Goal: Transaction & Acquisition: Purchase product/service

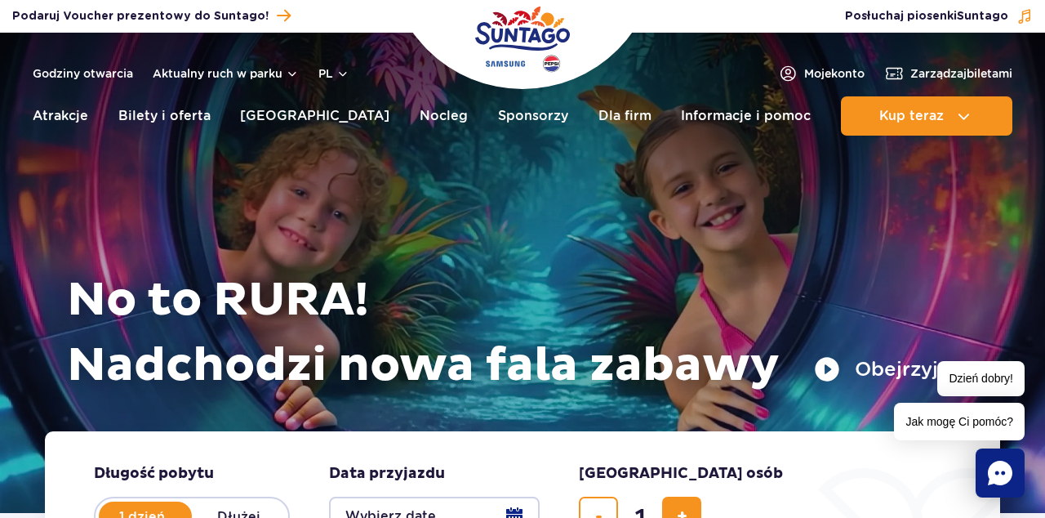
click at [184, 122] on link "Bilety i oferta" at bounding box center [164, 115] width 92 height 39
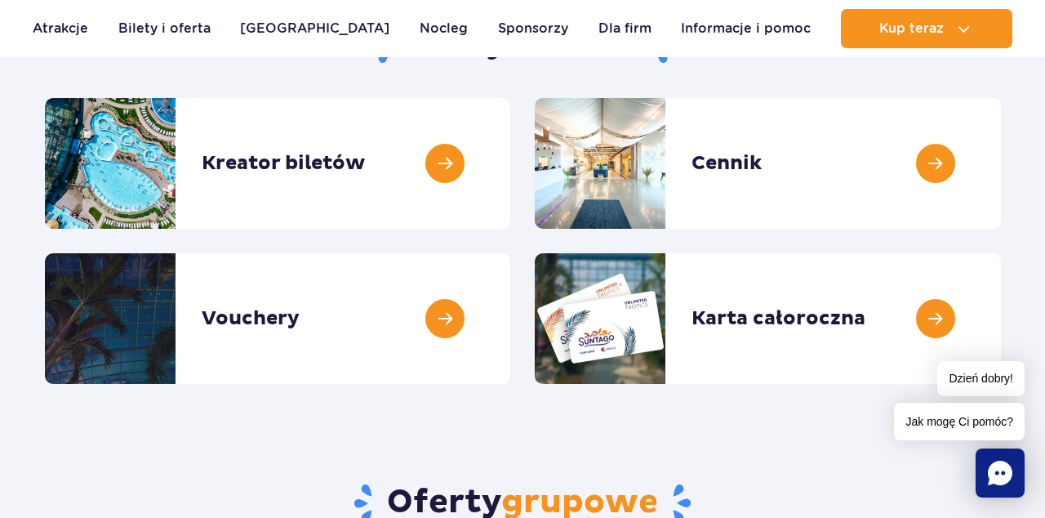
scroll to position [212, 0]
click at [1001, 168] on link at bounding box center [1001, 163] width 0 height 131
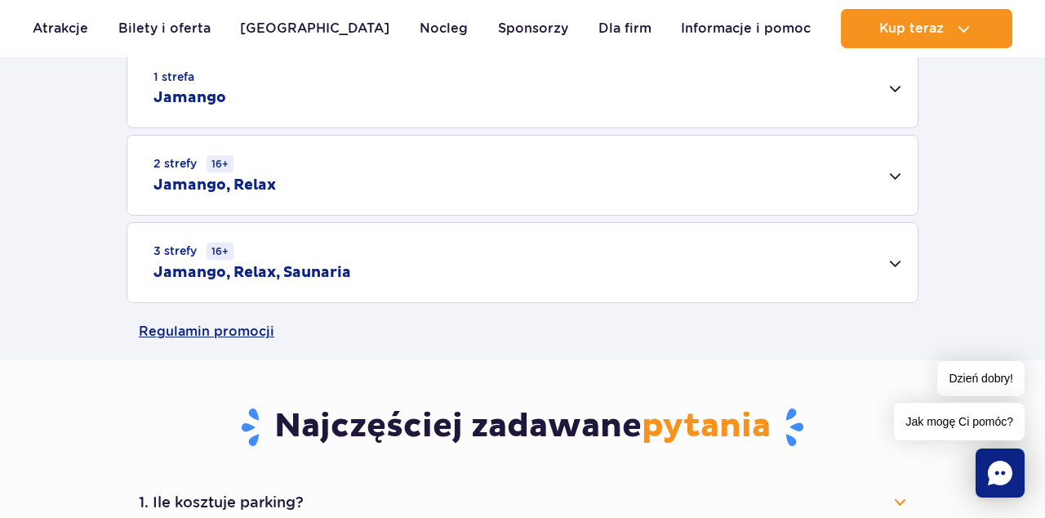
scroll to position [555, 0]
click at [800, 256] on div "3 strefy 16+ Jamango, Relax, Saunaria" at bounding box center [522, 263] width 790 height 79
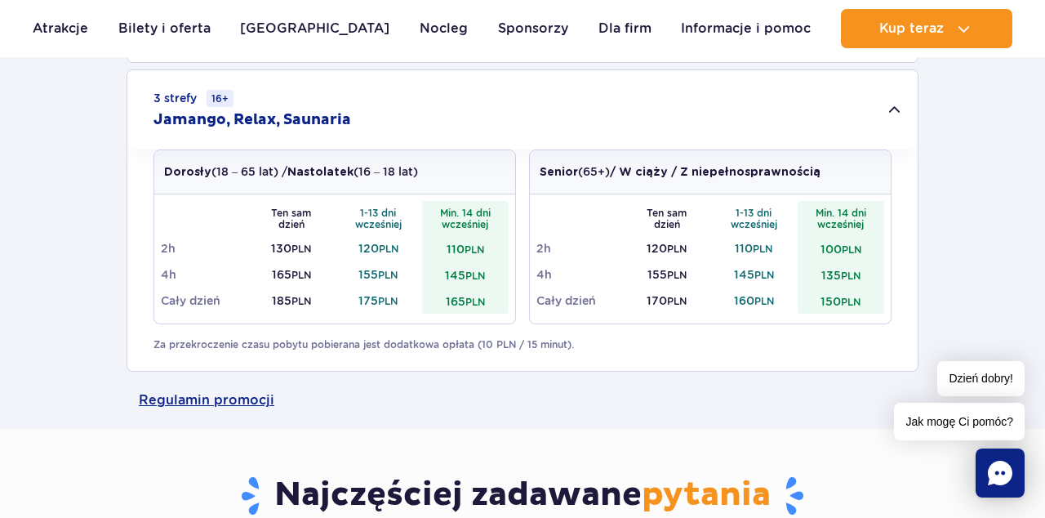
scroll to position [727, 0]
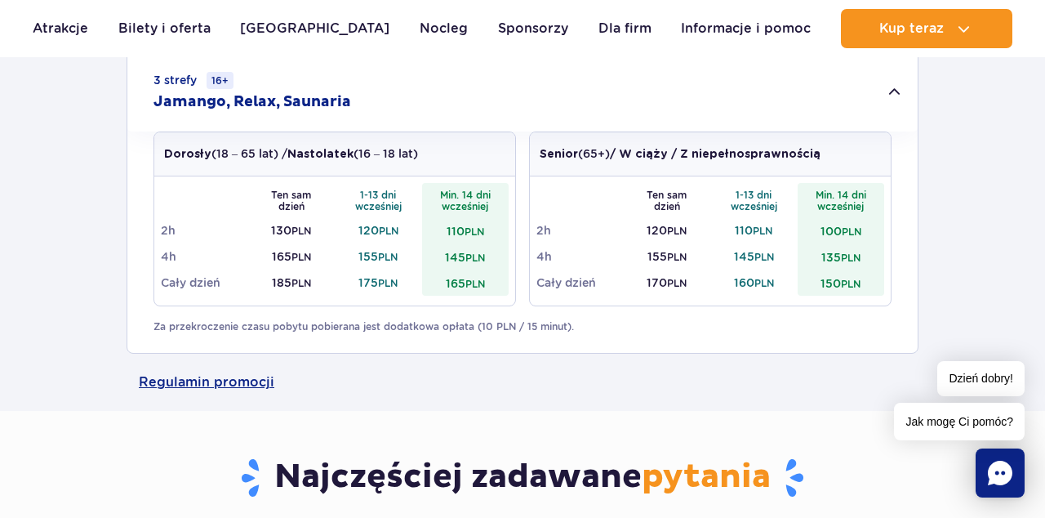
click at [362, 381] on link "Regulamin promocji" at bounding box center [523, 382] width 768 height 57
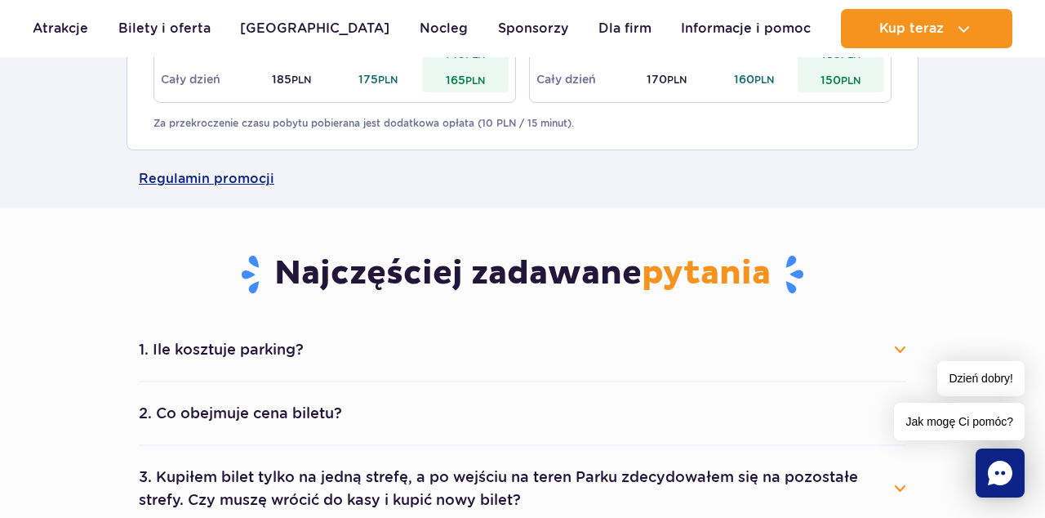
scroll to position [901, 0]
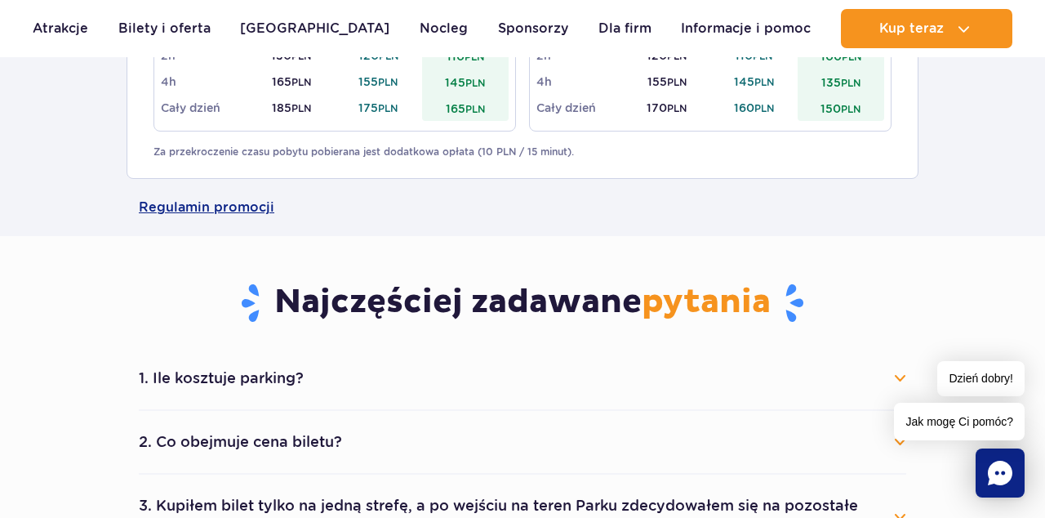
click at [898, 377] on button "1. Ile kosztuje parking?" at bounding box center [523, 378] width 768 height 36
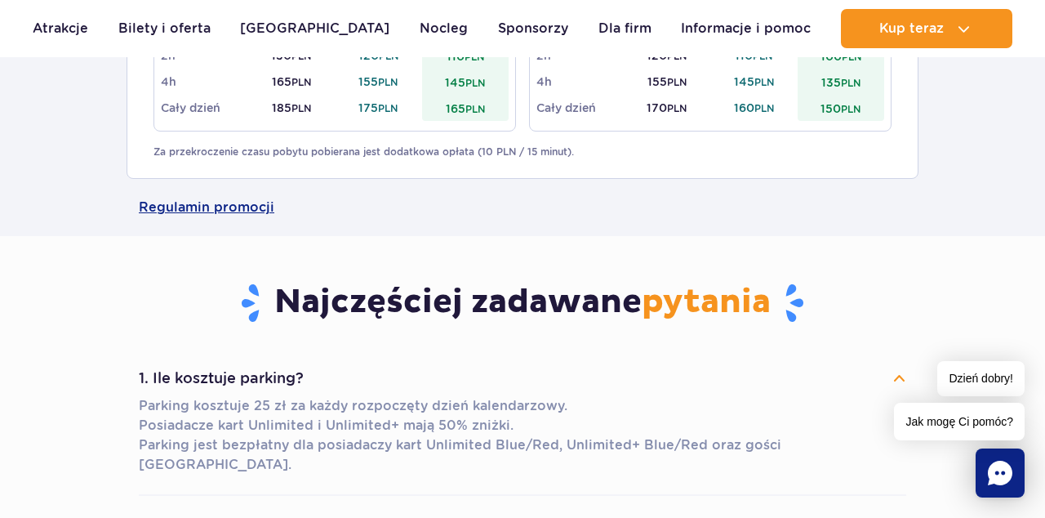
click at [857, 509] on button "2. Co obejmuje cena biletu?" at bounding box center [523, 527] width 768 height 36
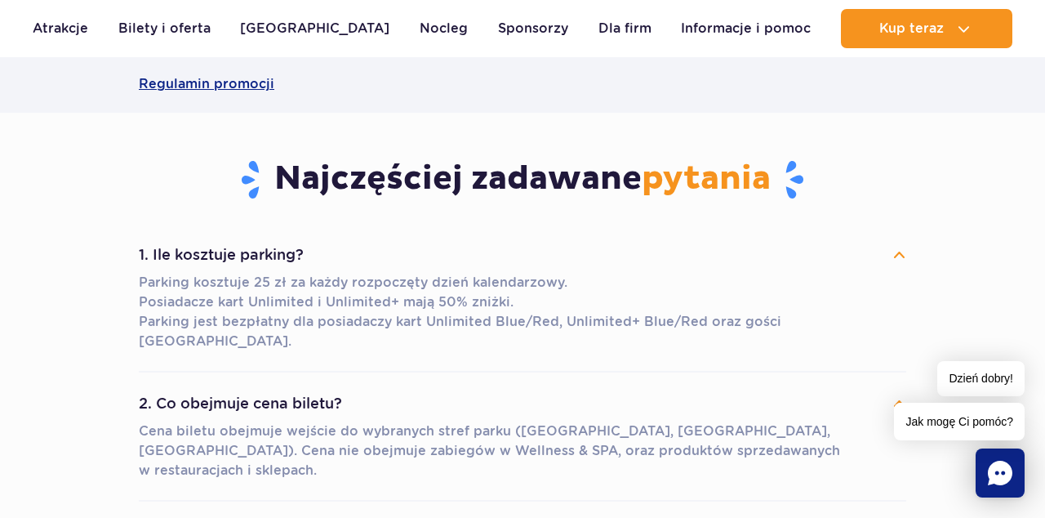
scroll to position [1024, 0]
click at [904, 397] on button "2. Co obejmuje cena biletu?" at bounding box center [523, 404] width 768 height 36
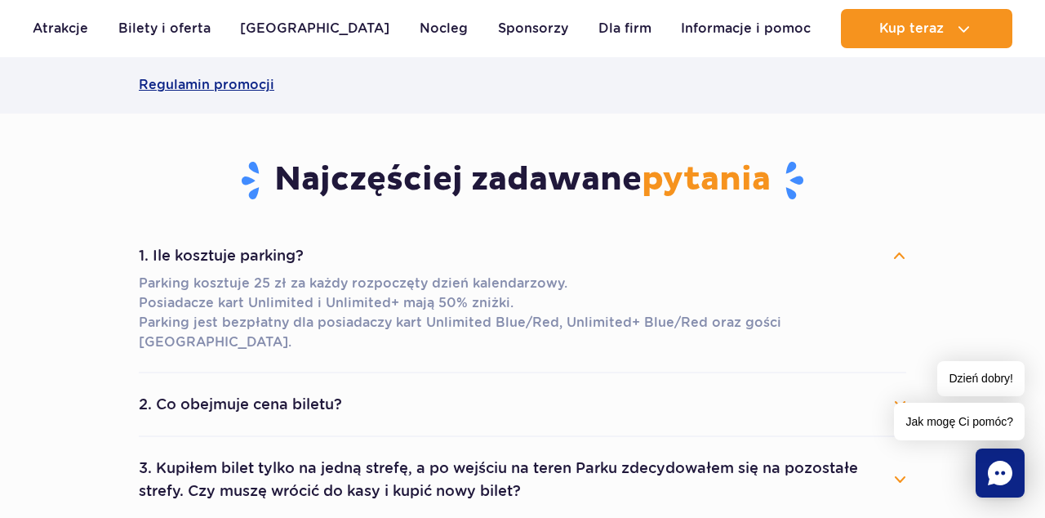
click at [903, 386] on button "2. Co obejmuje cena biletu?" at bounding box center [523, 404] width 768 height 36
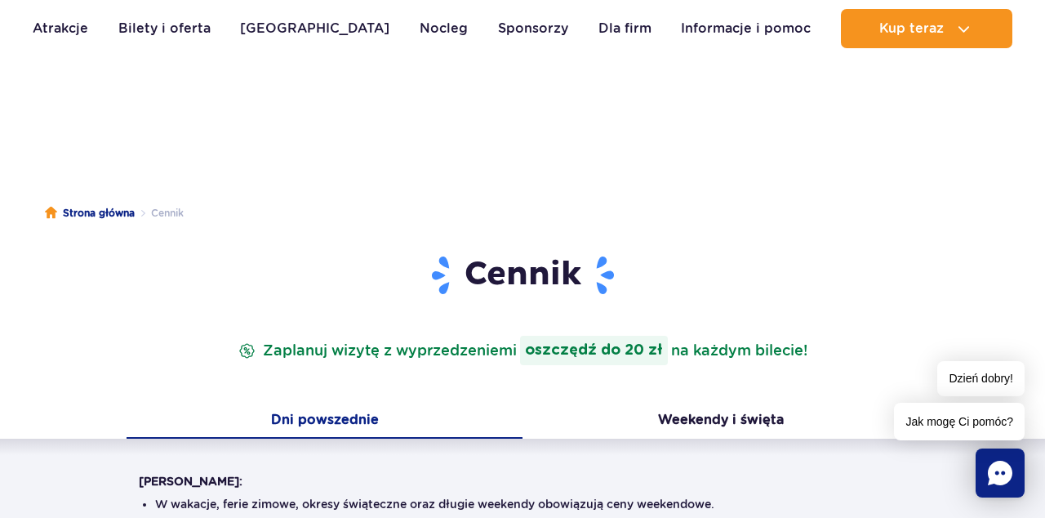
scroll to position [0, 0]
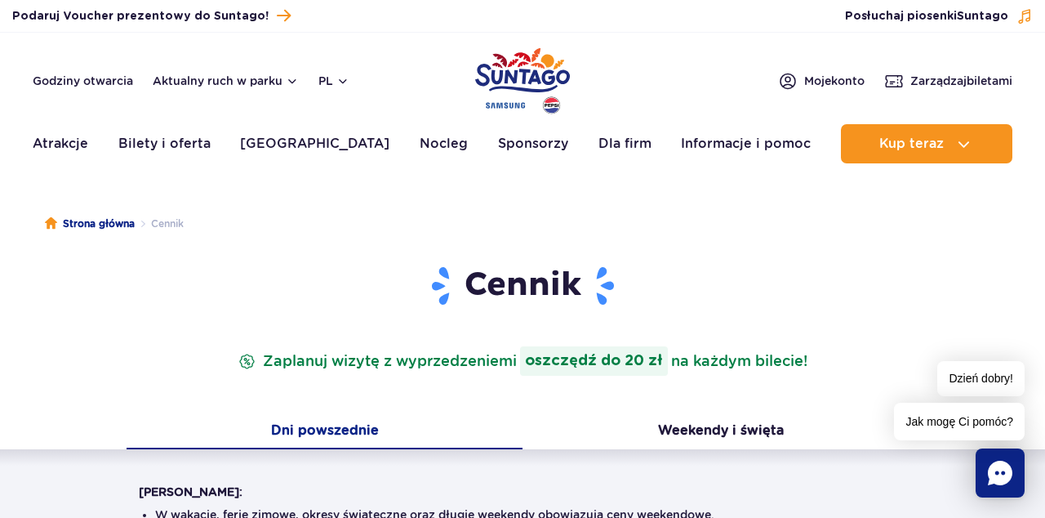
click at [191, 136] on link "Bilety i oferta" at bounding box center [164, 143] width 92 height 39
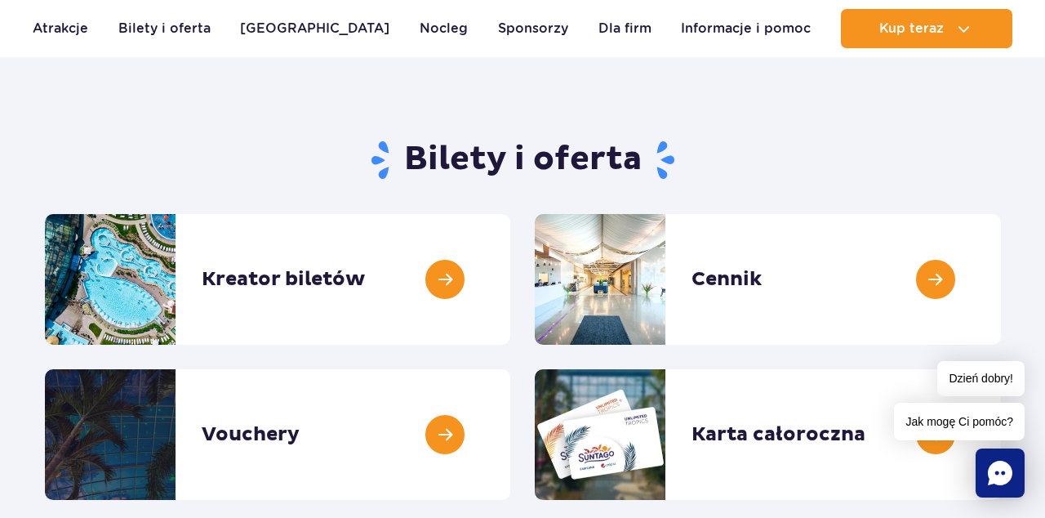
click at [1001, 284] on link at bounding box center [1001, 279] width 0 height 131
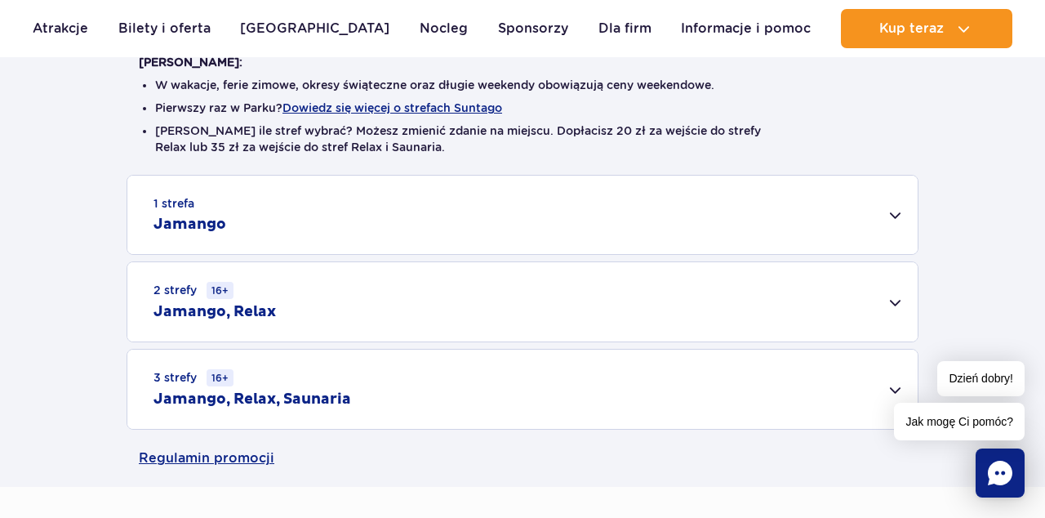
scroll to position [431, 0]
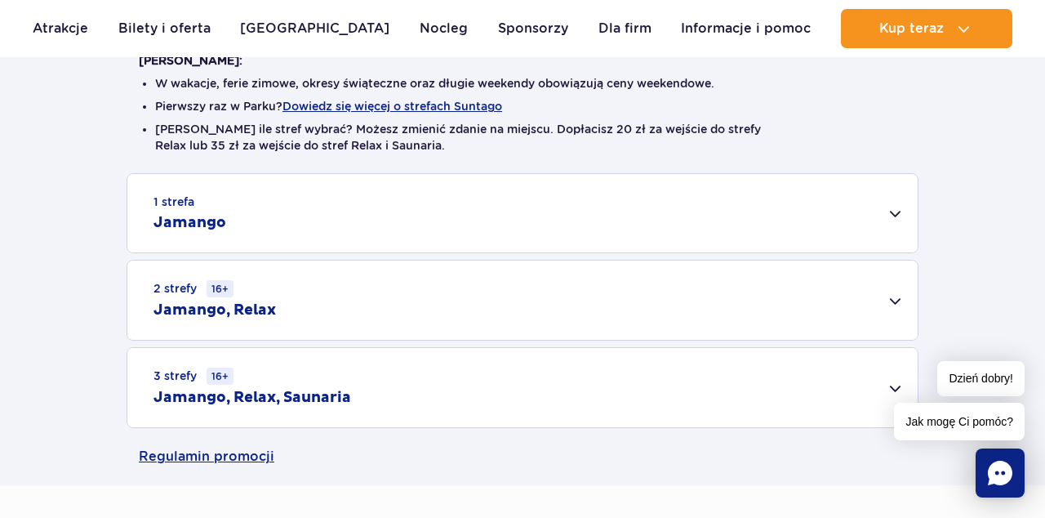
click at [437, 300] on div "2 strefy 16+ Jamango, Relax" at bounding box center [522, 299] width 790 height 79
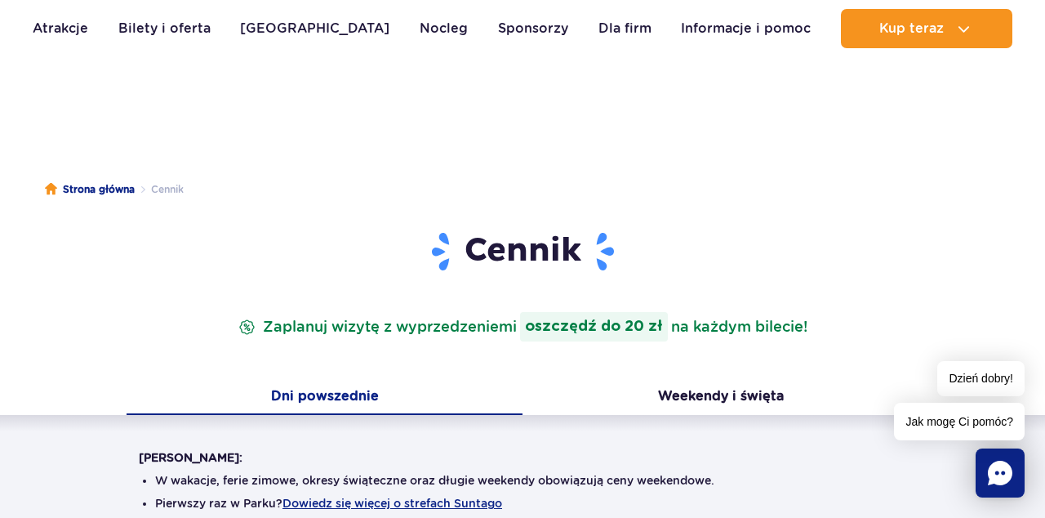
scroll to position [0, 0]
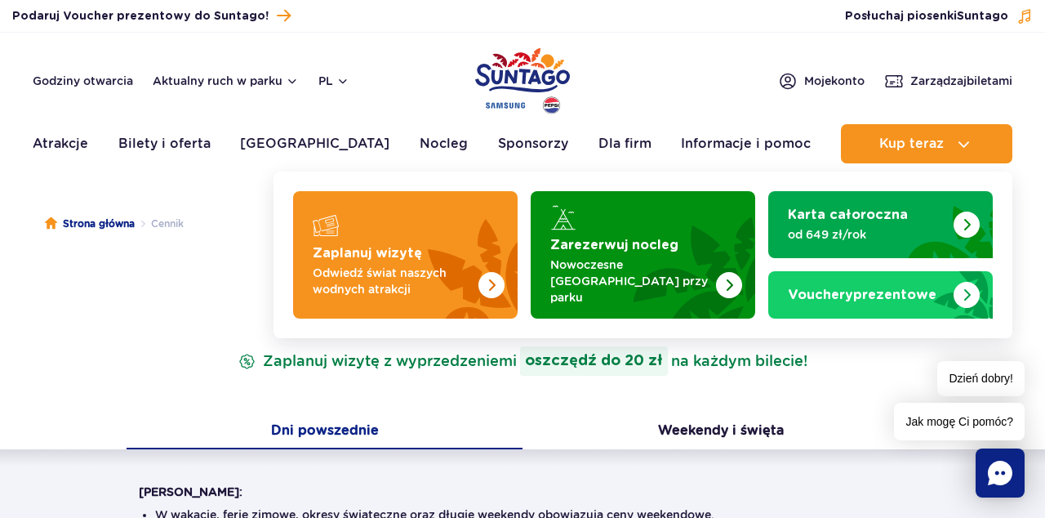
click at [908, 148] on span "Kup teraz" at bounding box center [911, 143] width 65 height 15
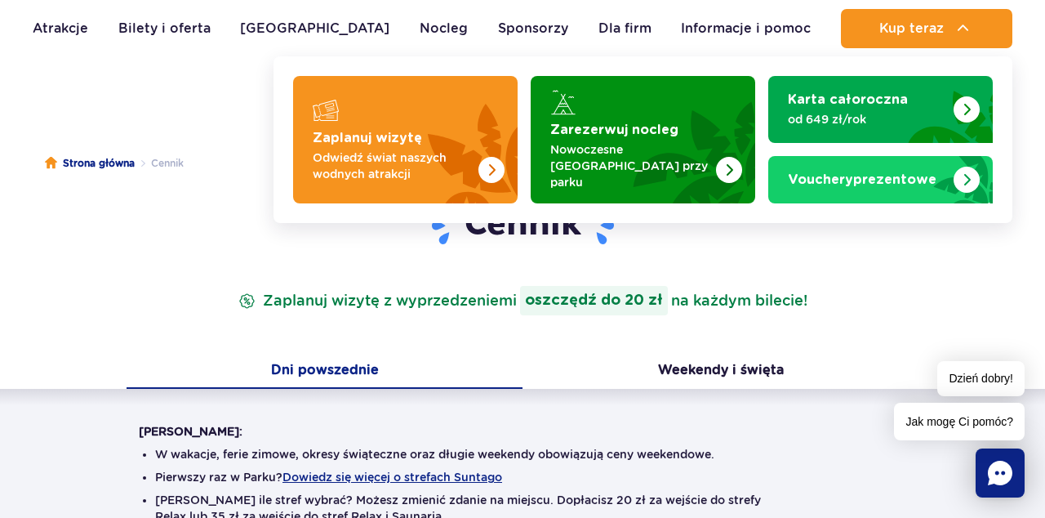
scroll to position [61, 0]
click at [346, 149] on p "Odwiedź świat naszych wodnych atrakcji" at bounding box center [392, 165] width 159 height 33
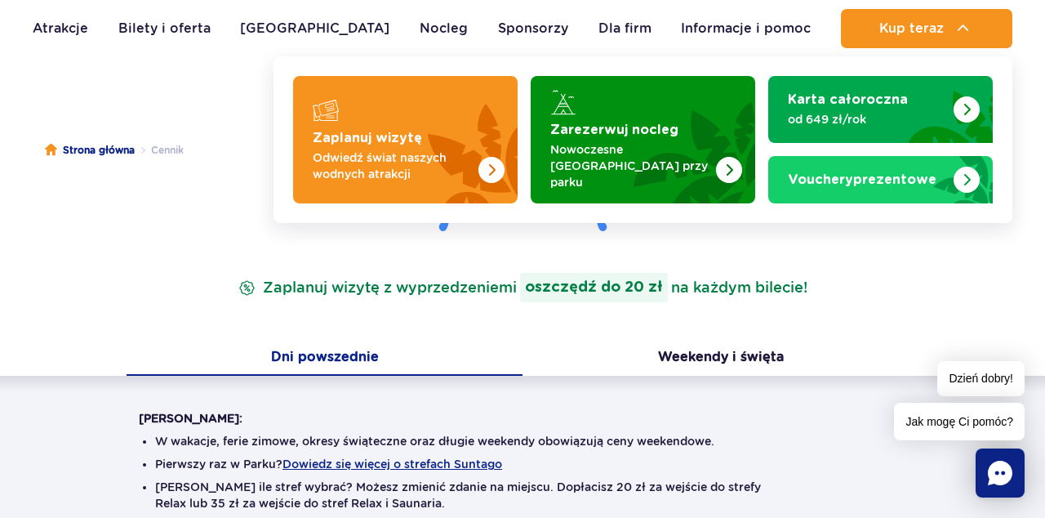
scroll to position [138, 0]
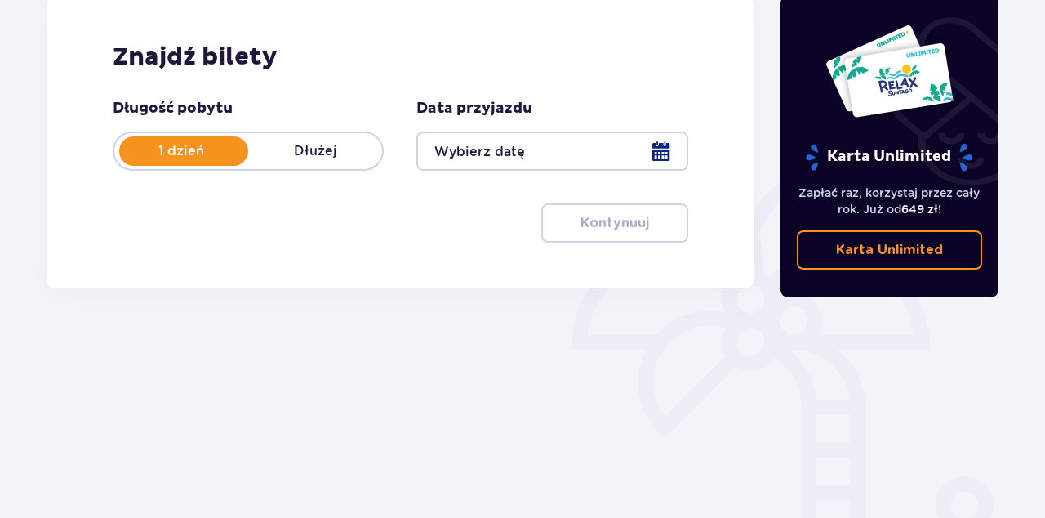
scroll to position [158, 0]
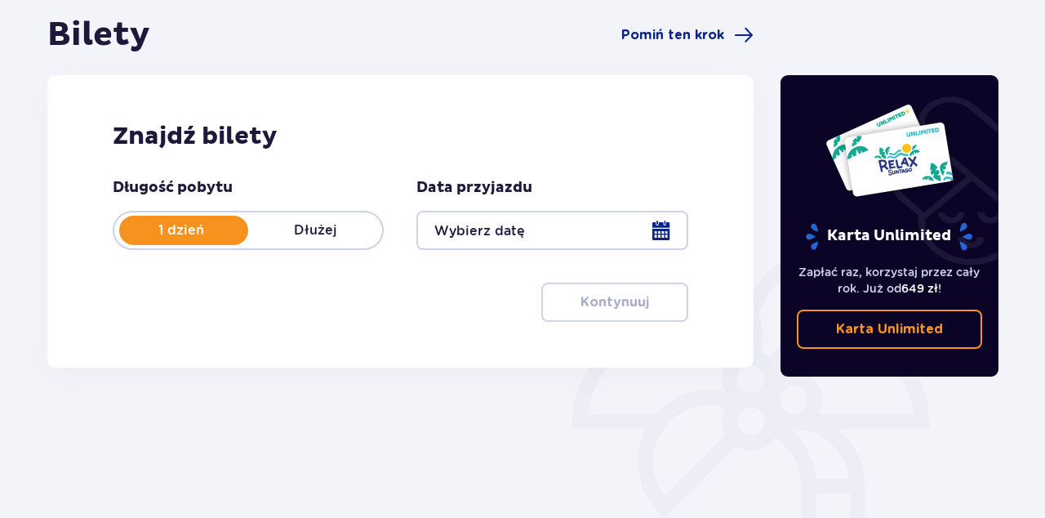
click at [656, 229] on div at bounding box center [551, 230] width 271 height 39
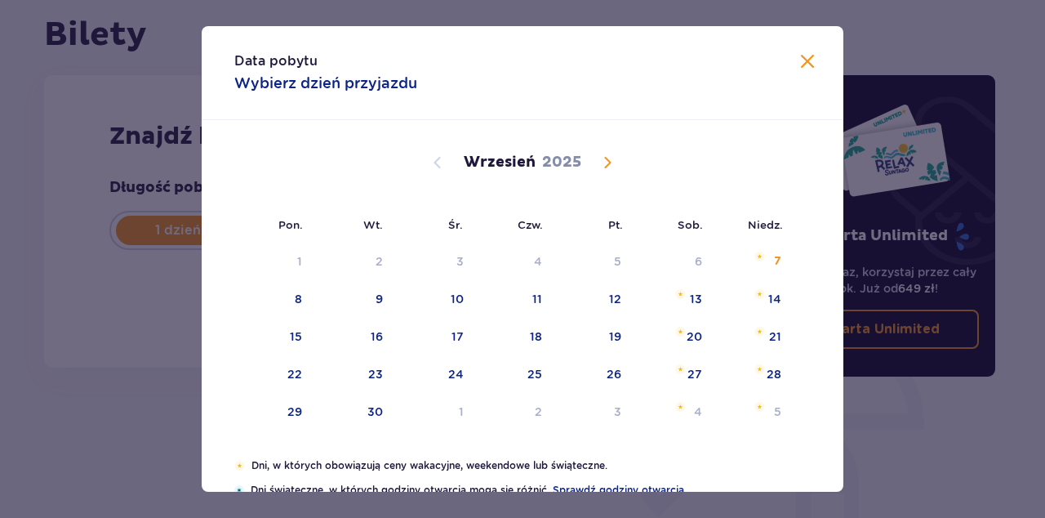
click at [301, 299] on div "8" at bounding box center [273, 300] width 79 height 36
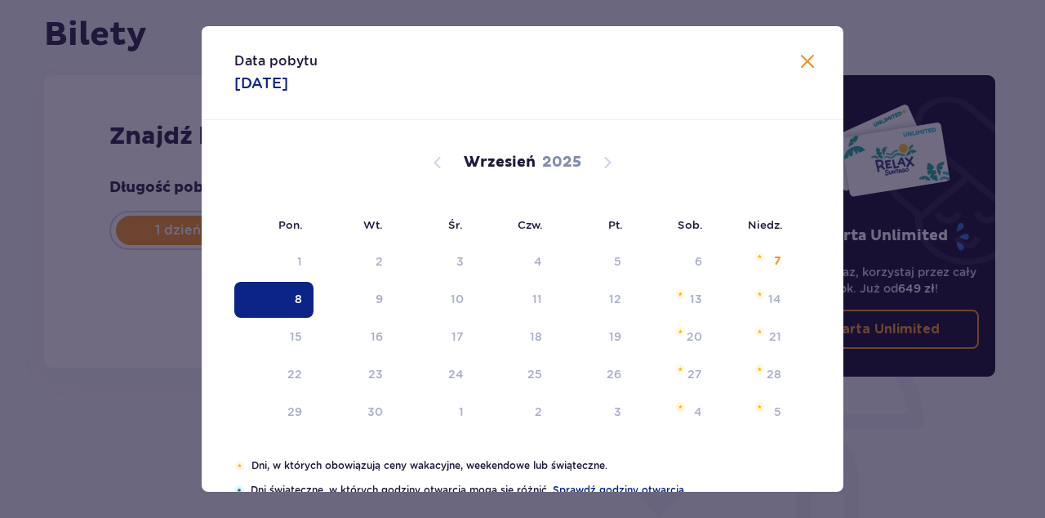
type input "[DATE]"
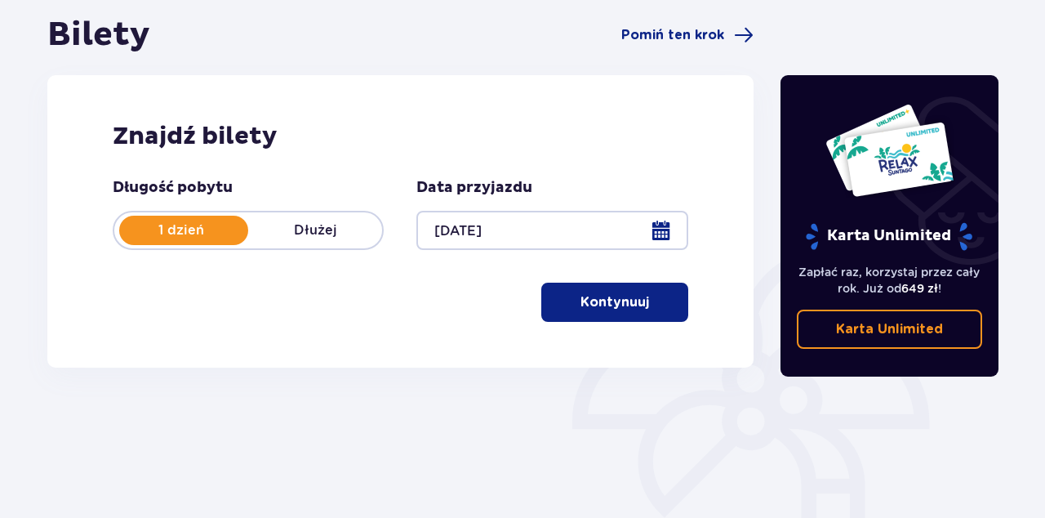
click at [379, 300] on div "Długość pobytu 1 dzień Dłużej Data przyjazdu [DATE] Kontynuuj" at bounding box center [401, 250] width 576 height 144
click at [321, 237] on p "Dłużej" at bounding box center [315, 230] width 134 height 18
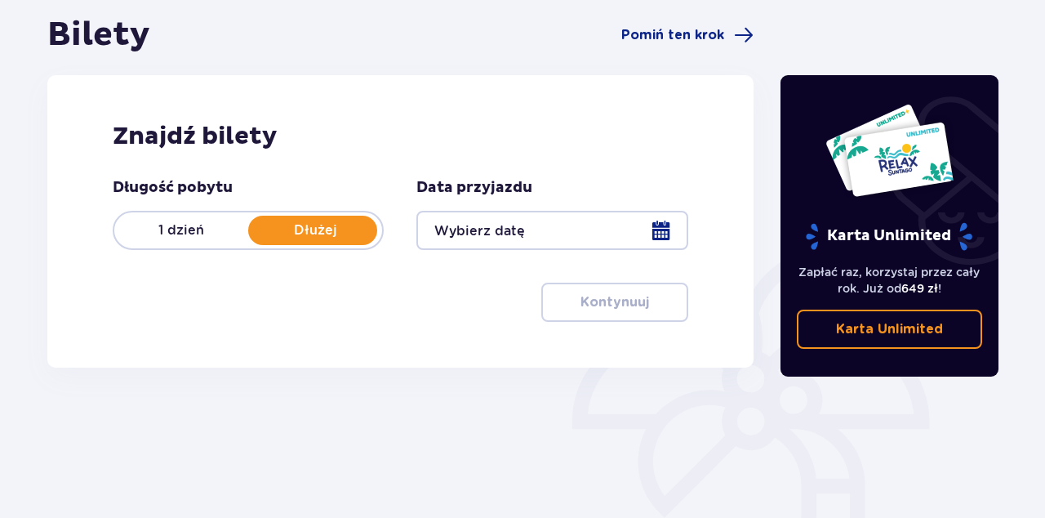
click at [662, 229] on div at bounding box center [551, 230] width 271 height 39
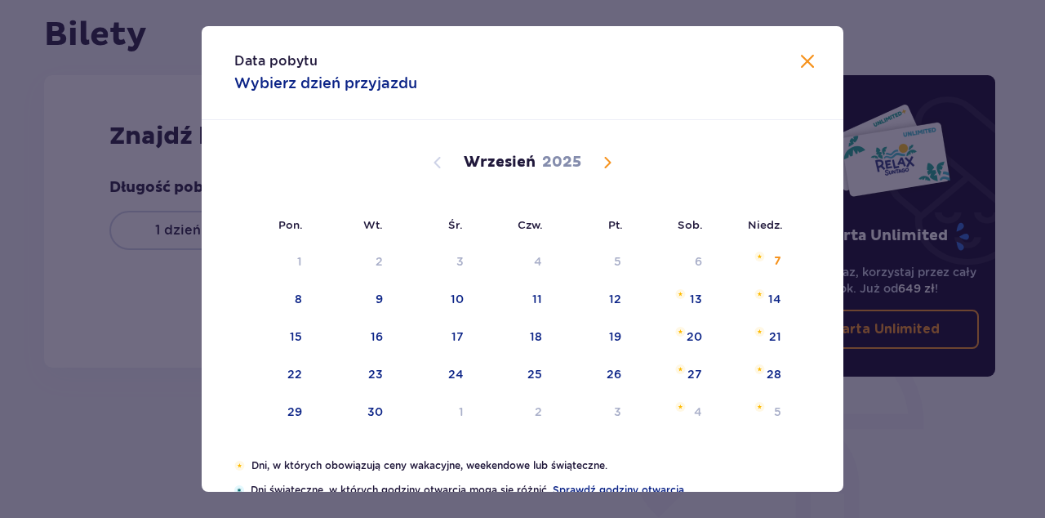
click at [290, 305] on div "8" at bounding box center [273, 300] width 79 height 36
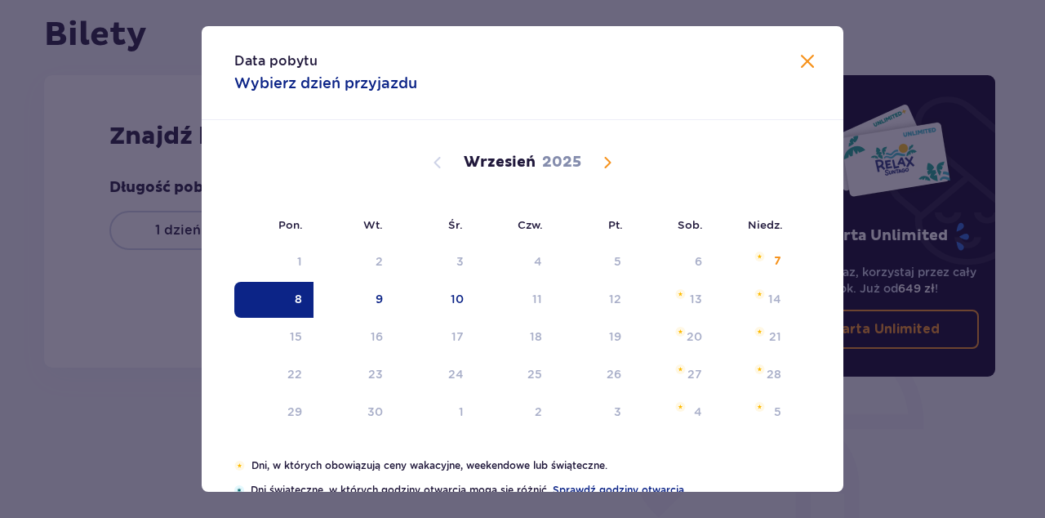
click at [376, 289] on div "9" at bounding box center [354, 300] width 81 height 36
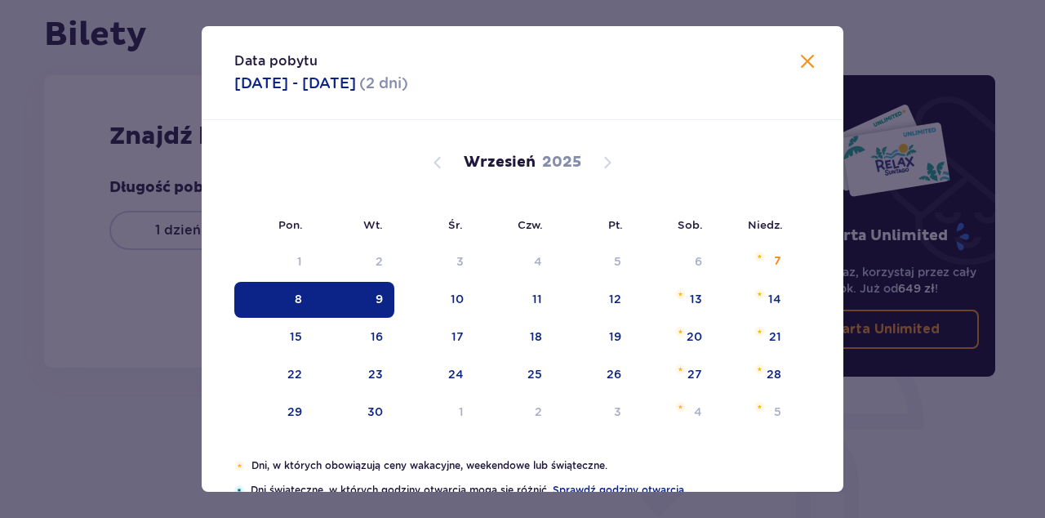
type input "[DATE] - [DATE]"
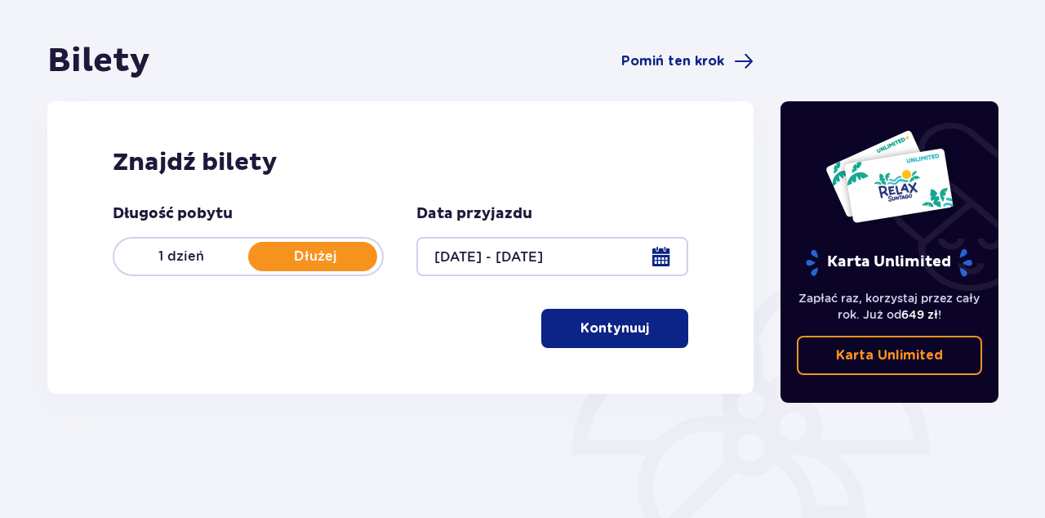
click at [601, 322] on p "Kontynuuj" at bounding box center [615, 328] width 69 height 18
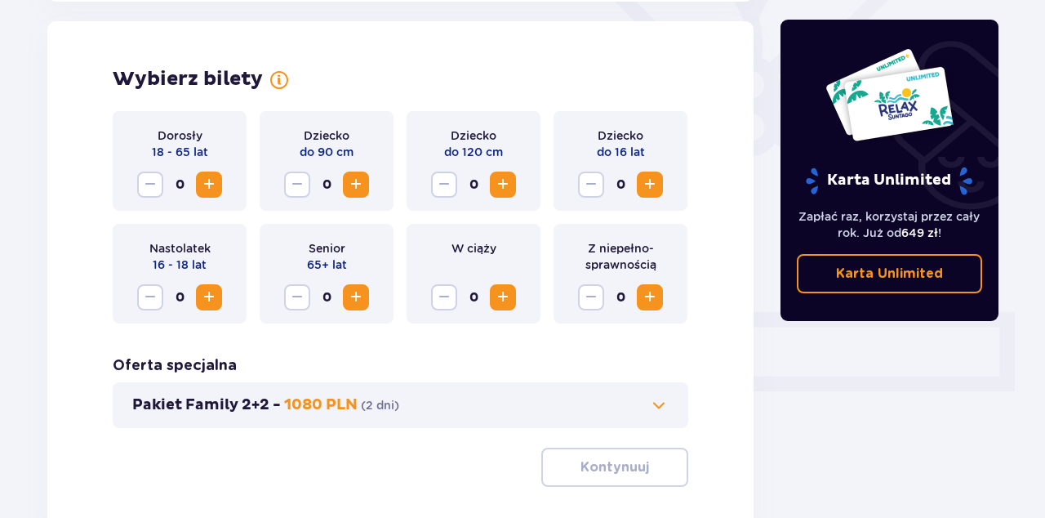
scroll to position [454, 0]
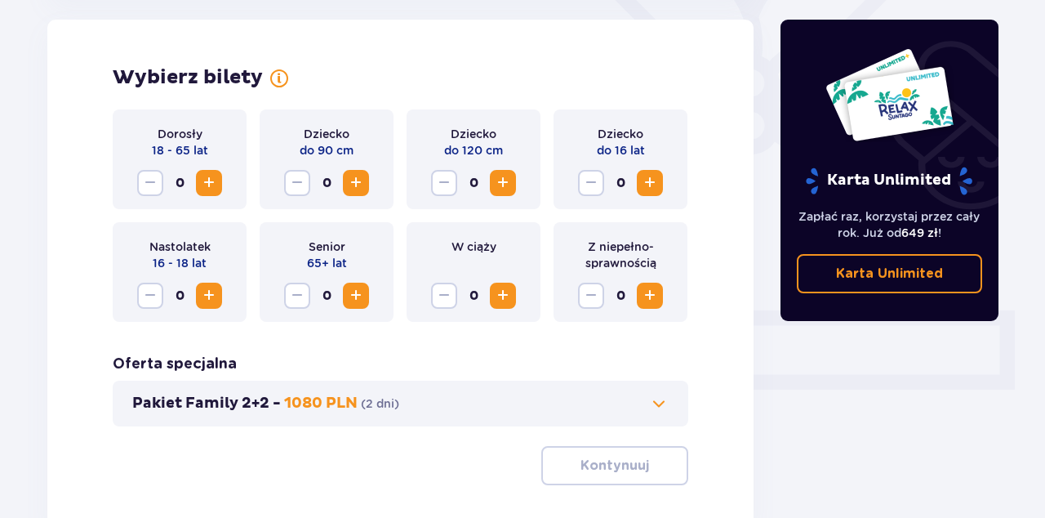
click at [216, 181] on span "Increase" at bounding box center [209, 183] width 20 height 20
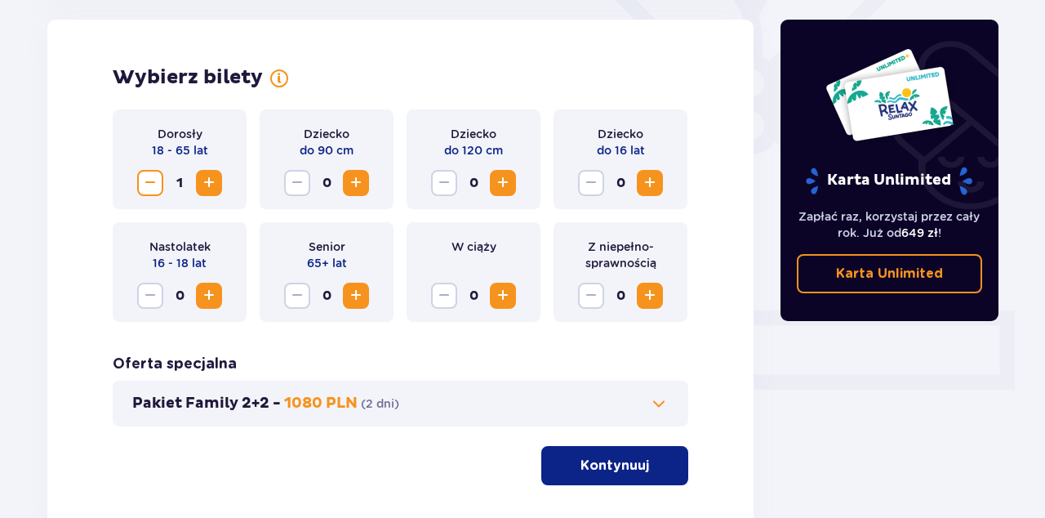
click at [205, 180] on span "Increase" at bounding box center [209, 183] width 20 height 20
click at [613, 447] on button "Kontynuuj" at bounding box center [614, 465] width 147 height 39
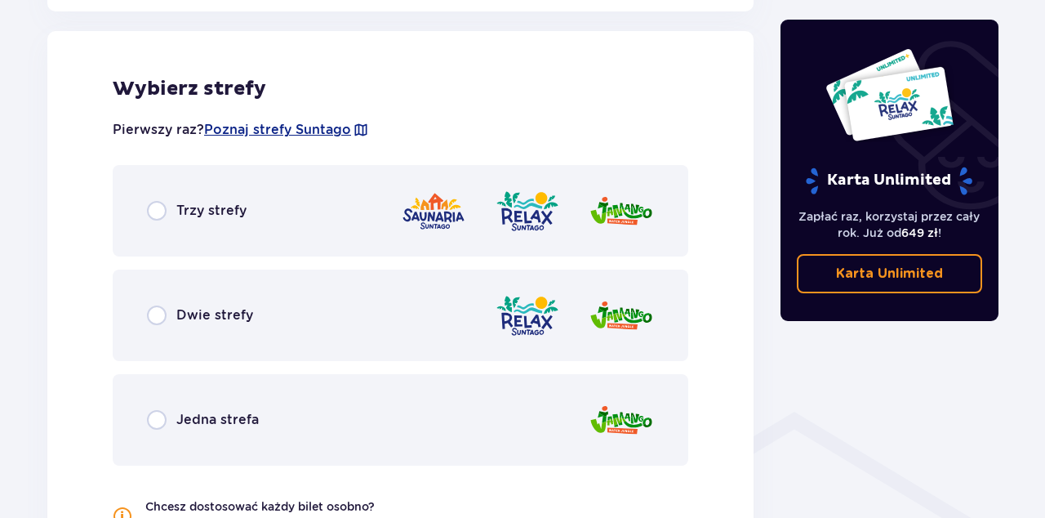
scroll to position [917, 0]
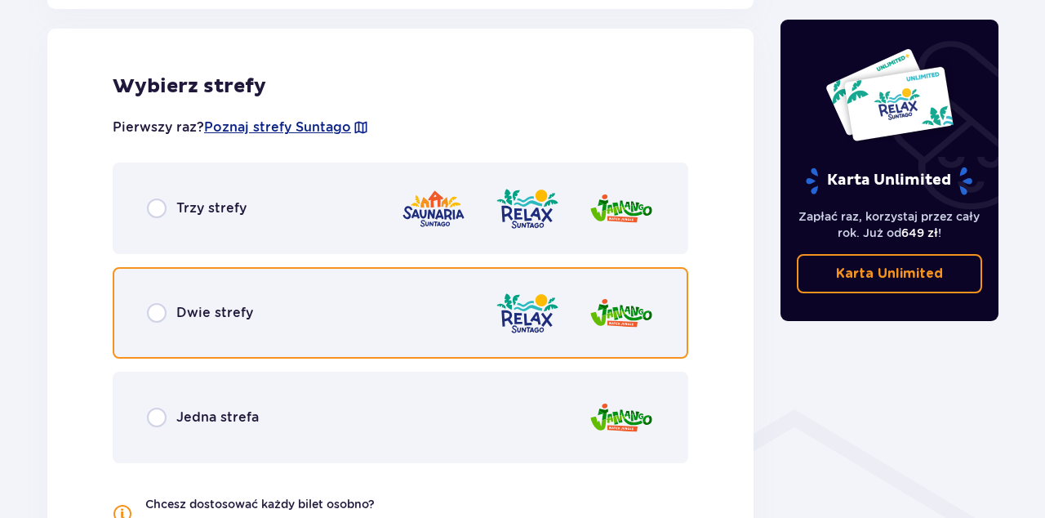
click at [159, 322] on input "radio" at bounding box center [157, 313] width 20 height 20
radio input "true"
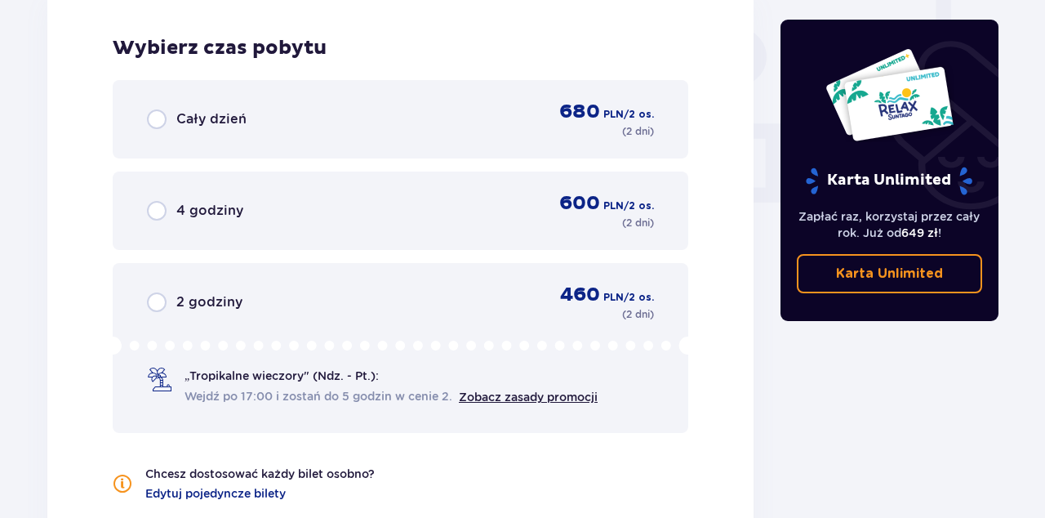
scroll to position [1524, 0]
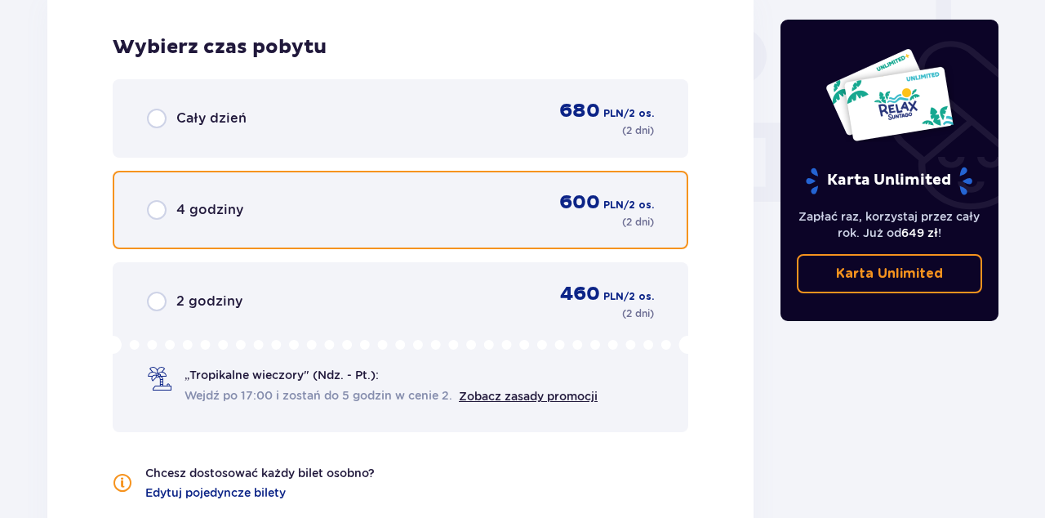
click at [161, 208] on input "radio" at bounding box center [157, 210] width 20 height 20
radio input "true"
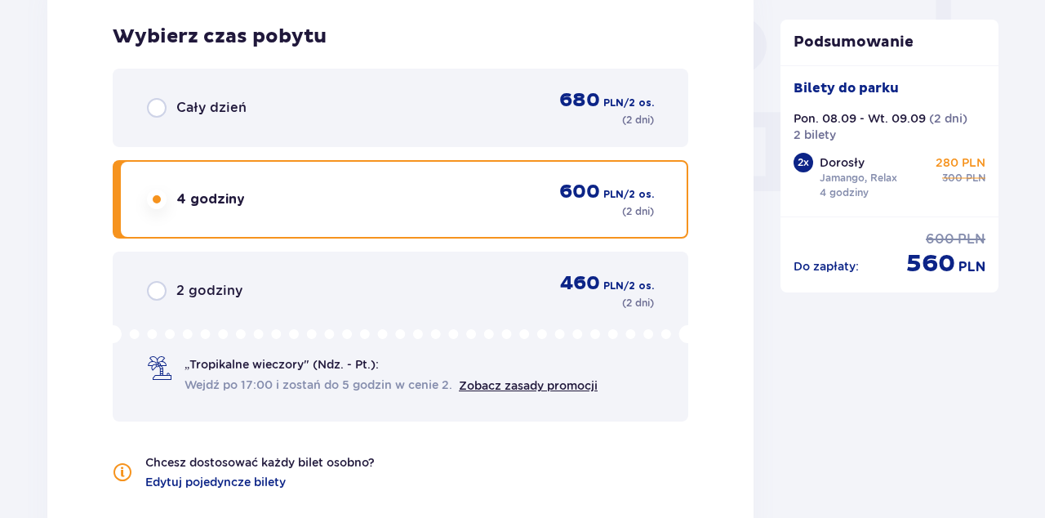
scroll to position [1533, 0]
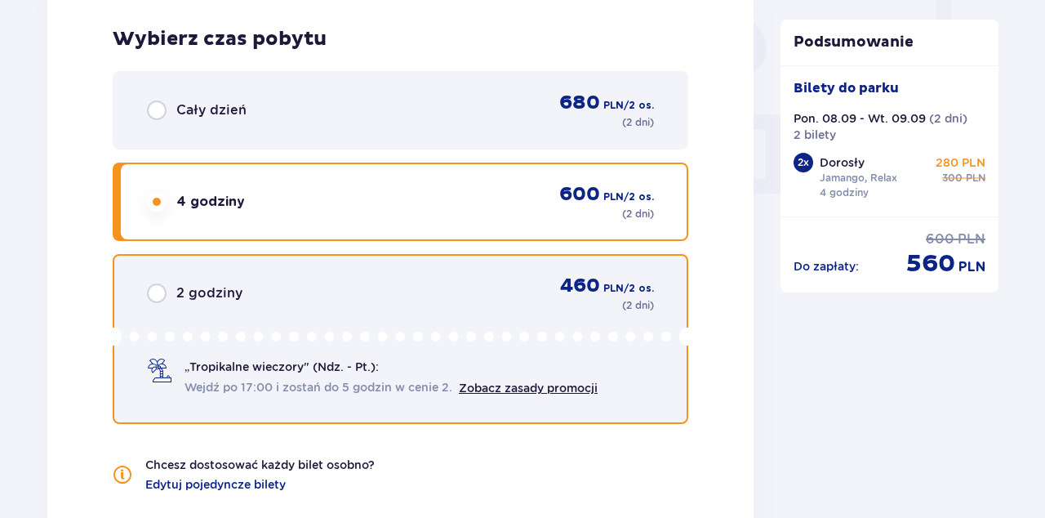
click at [166, 300] on input "radio" at bounding box center [157, 293] width 20 height 20
radio input "true"
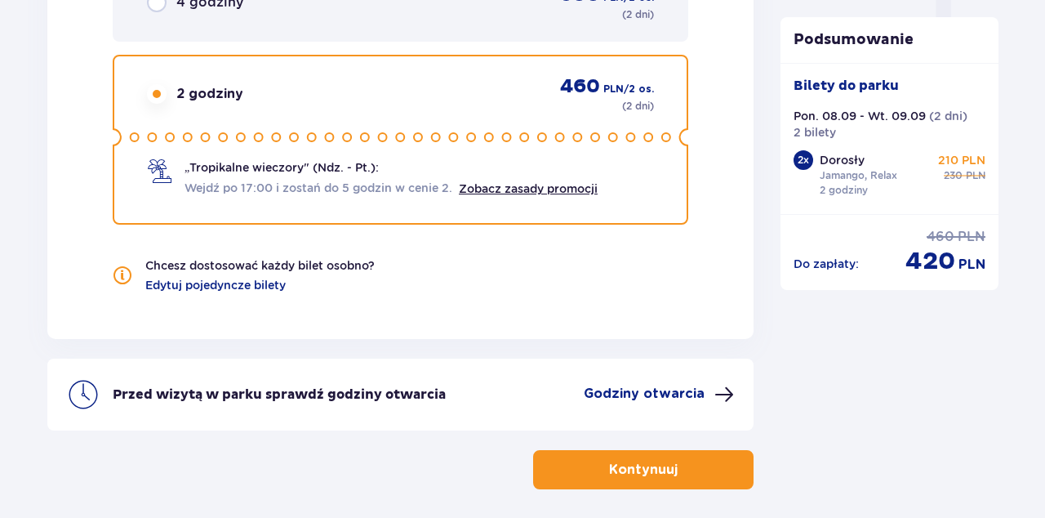
scroll to position [1724, 0]
